Goal: Task Accomplishment & Management: Manage account settings

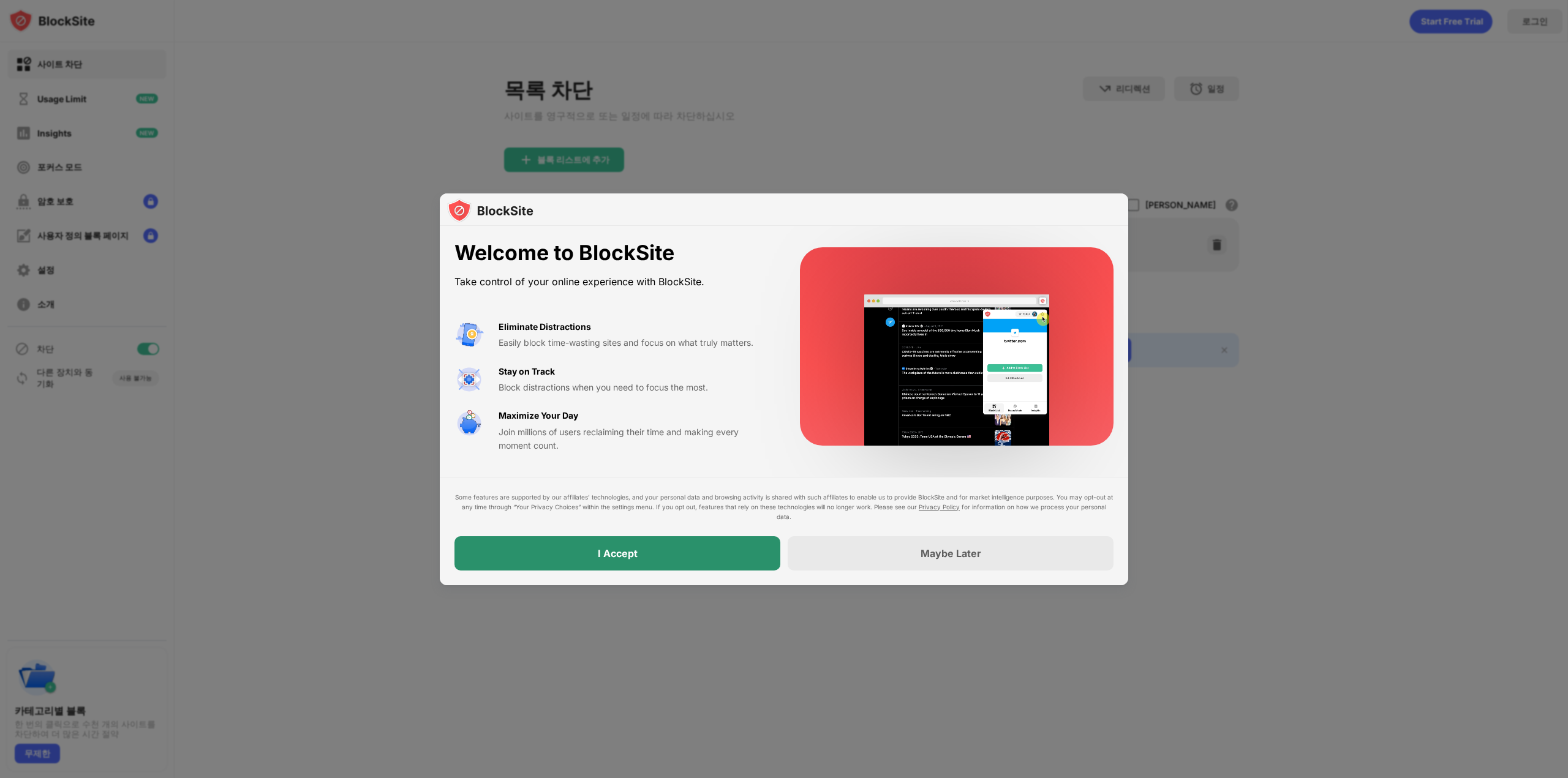
click at [689, 555] on div "I Accept" at bounding box center [617, 553] width 326 height 34
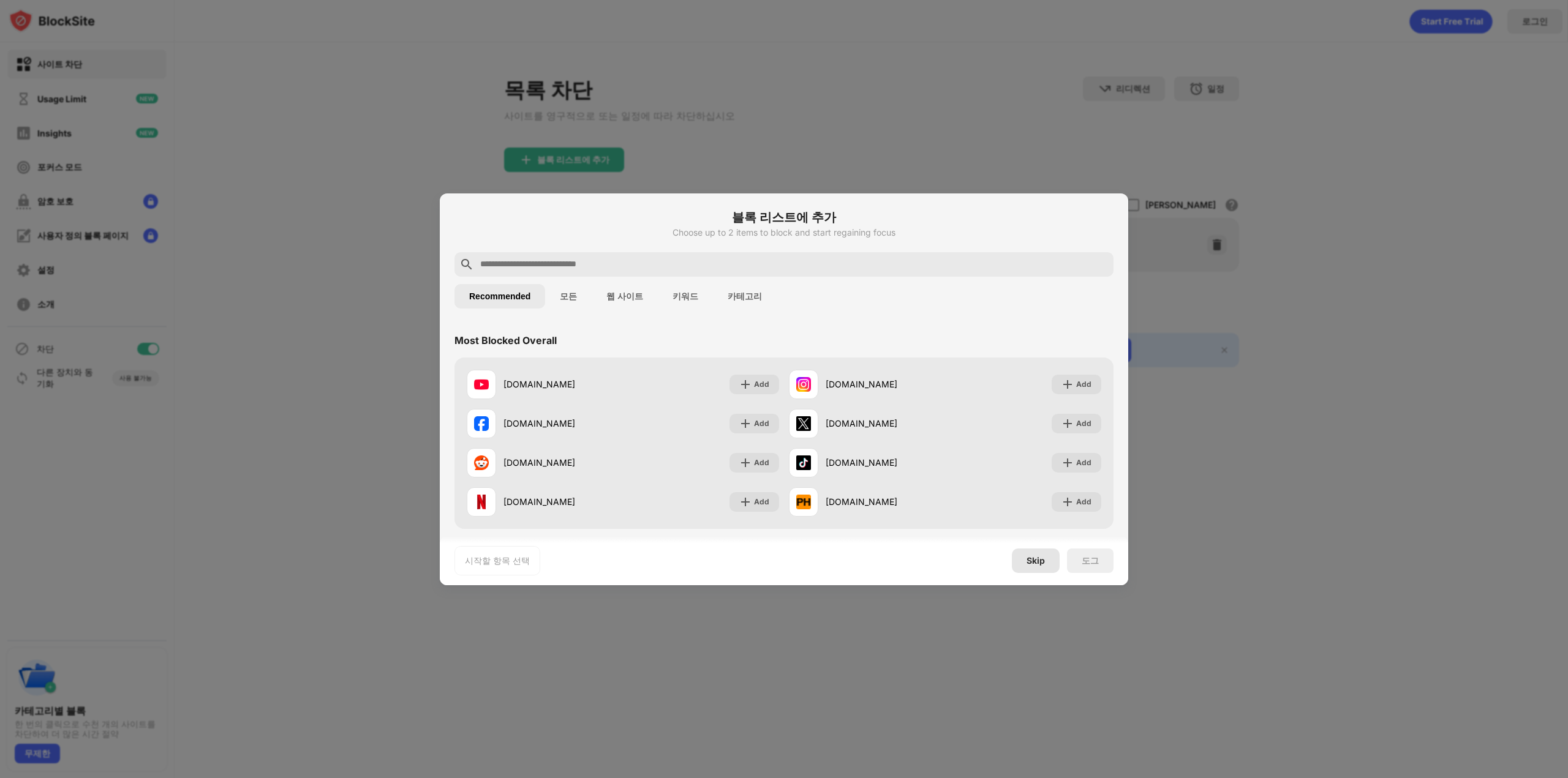
click at [1040, 561] on div "Skip" at bounding box center [1036, 561] width 18 height 10
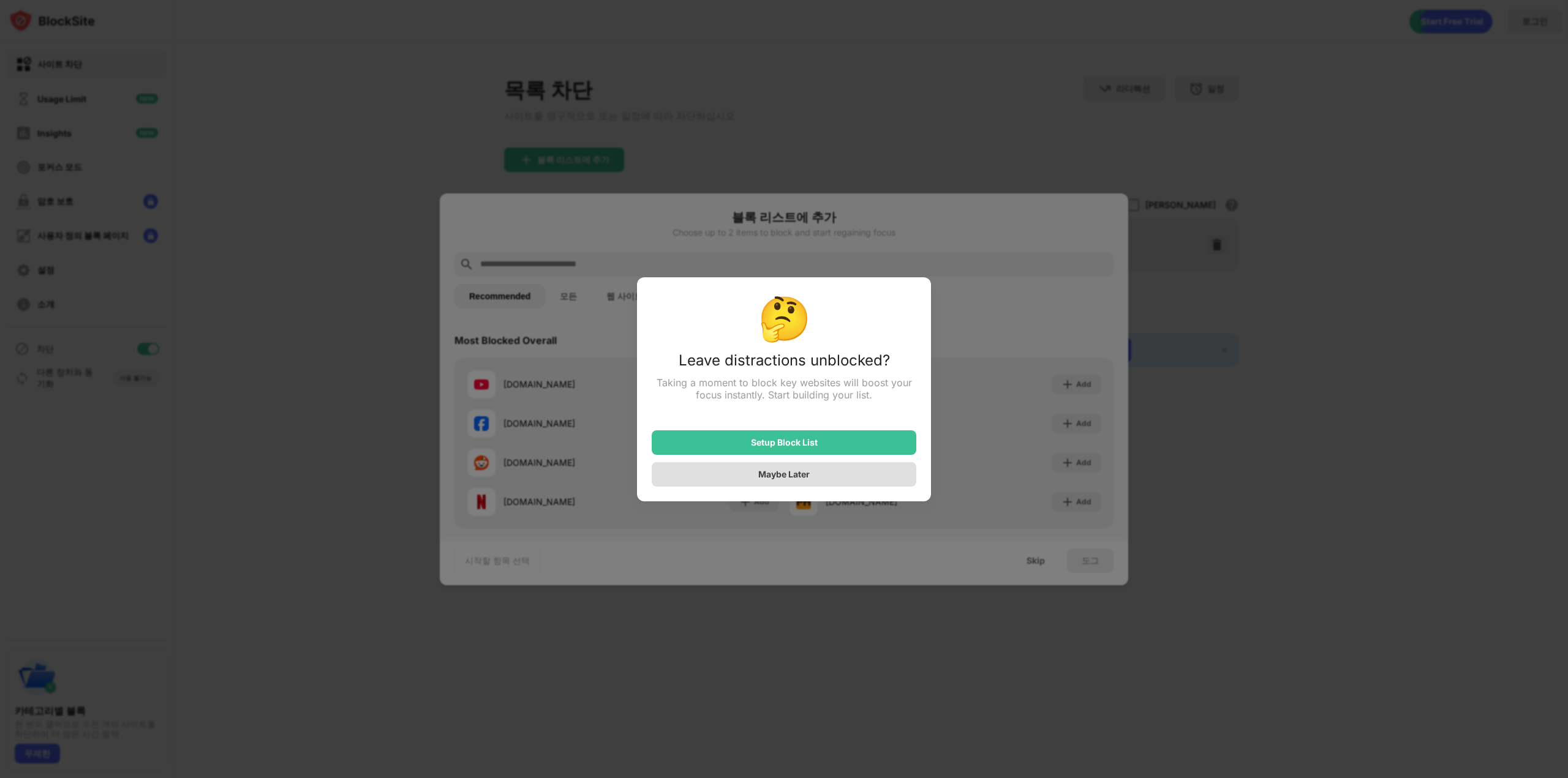
click at [818, 480] on div "Maybe Later" at bounding box center [784, 474] width 265 height 25
